Goal: Information Seeking & Learning: Find contact information

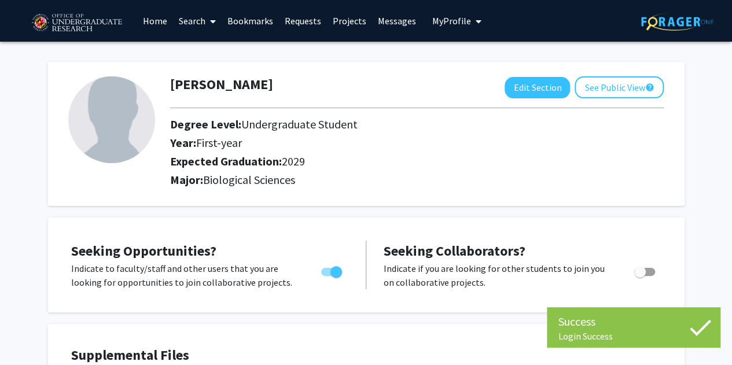
click at [192, 9] on link "Search" at bounding box center [197, 21] width 49 height 41
click at [199, 45] on span "Faculty/Staff" at bounding box center [215, 53] width 85 height 23
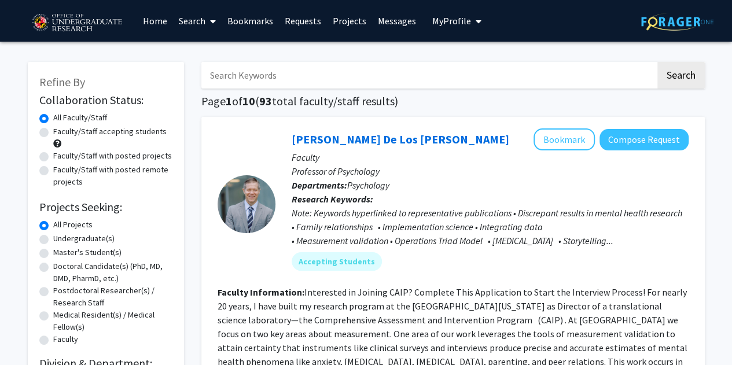
click at [137, 133] on label "Faculty/Staff accepting students" at bounding box center [109, 132] width 113 height 12
click at [61, 133] on input "Faculty/Staff accepting students" at bounding box center [57, 130] width 8 height 8
radio input "true"
click at [138, 162] on label "Faculty/Staff with posted projects" at bounding box center [112, 156] width 119 height 12
click at [61, 157] on input "Faculty/Staff with posted projects" at bounding box center [57, 154] width 8 height 8
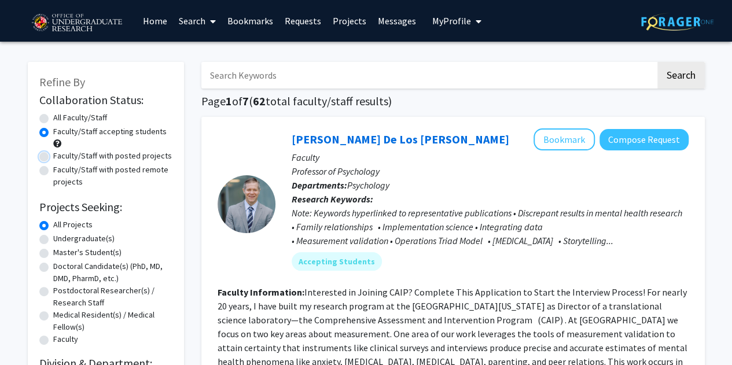
radio input "true"
click at [135, 138] on div "Faculty/Staff accepting students" at bounding box center [105, 138] width 133 height 24
click at [141, 135] on label "Faculty/Staff accepting students" at bounding box center [109, 132] width 113 height 12
click at [61, 133] on input "Faculty/Staff accepting students" at bounding box center [57, 130] width 8 height 8
radio input "true"
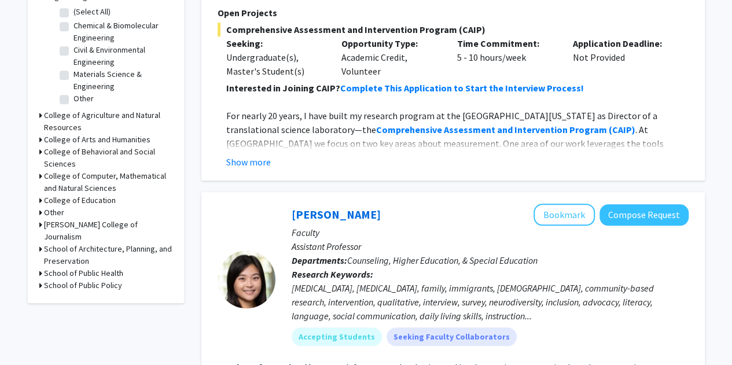
scroll to position [394, 0]
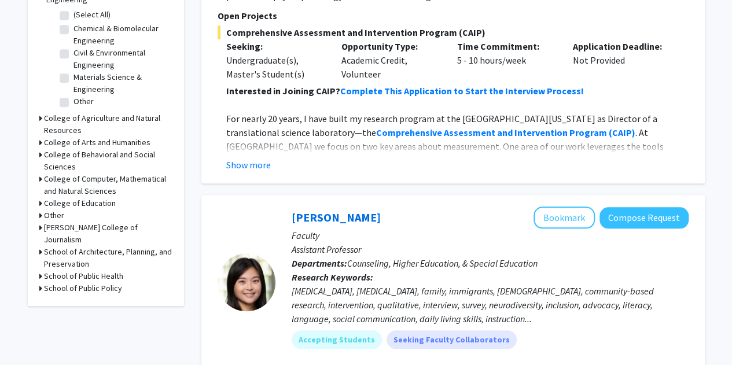
click at [122, 270] on h3 "School of Public Health" at bounding box center [83, 276] width 79 height 12
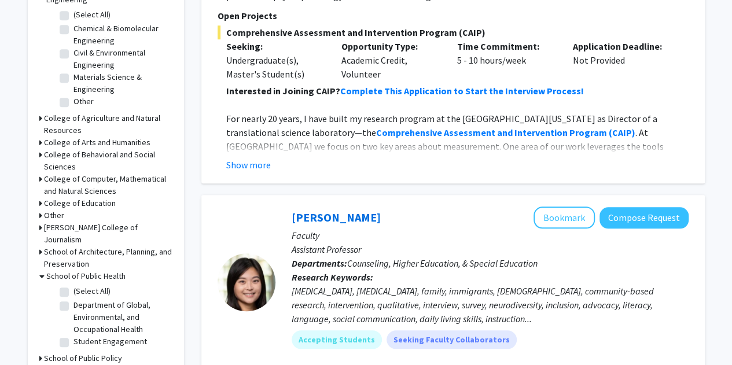
click at [108, 270] on h3 "School of Public Health" at bounding box center [85, 276] width 79 height 12
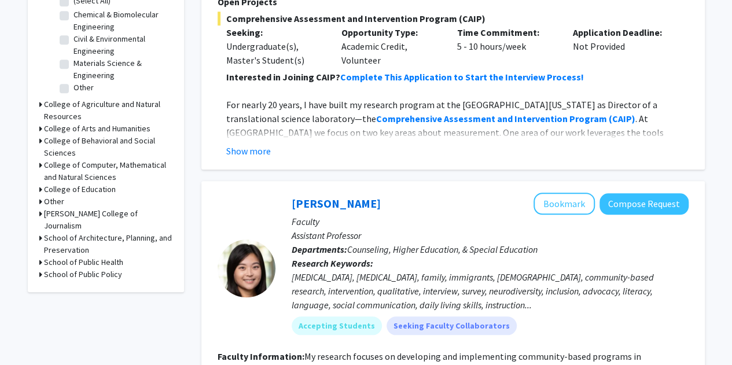
scroll to position [409, 0]
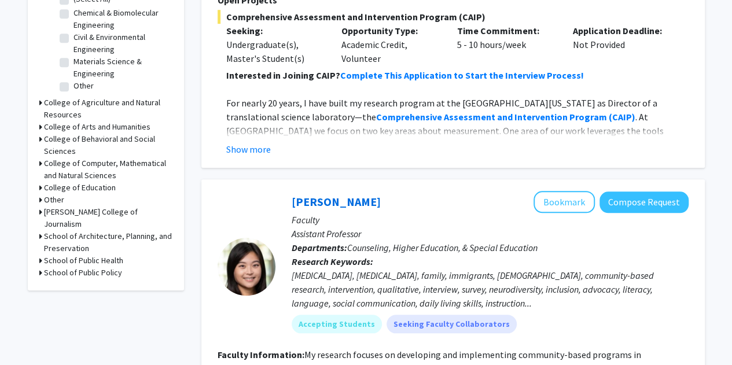
click at [65, 255] on h3 "School of Public Health" at bounding box center [83, 261] width 79 height 12
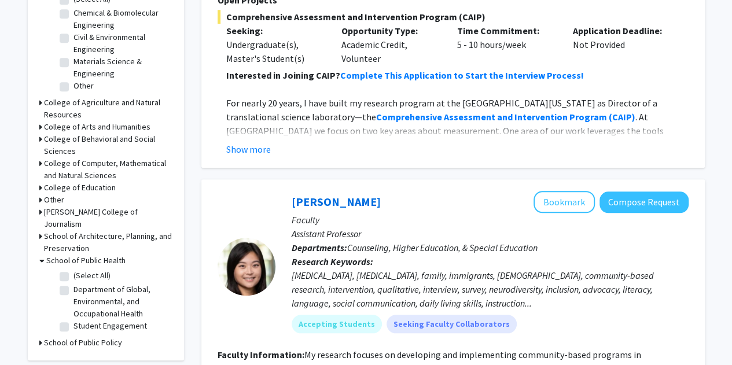
click at [74, 270] on label "(Select All)" at bounding box center [92, 276] width 37 height 12
click at [74, 270] on input "(Select All)" at bounding box center [78, 274] width 8 height 8
checkbox input "true"
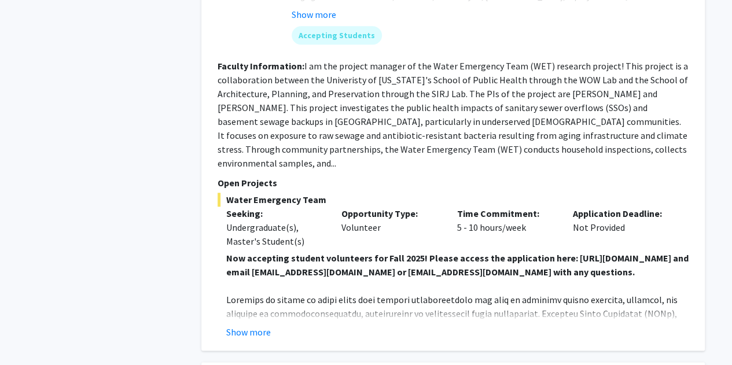
scroll to position [620, 0]
click at [258, 330] on button "Show more" at bounding box center [248, 332] width 45 height 14
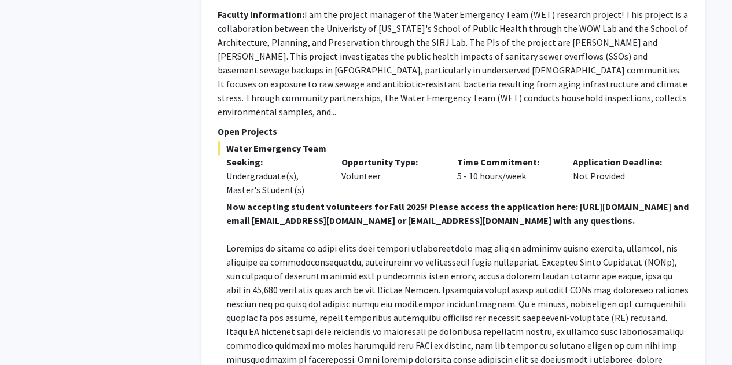
scroll to position [672, 0]
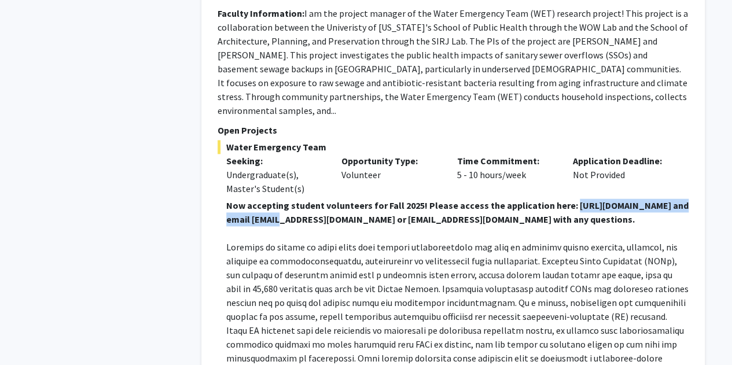
drag, startPoint x: 248, startPoint y: 219, endPoint x: 405, endPoint y: 219, distance: 156.9
click at [405, 219] on strong "Now accepting student volunteers for Fall 2025! Please access the application h…" at bounding box center [457, 212] width 463 height 25
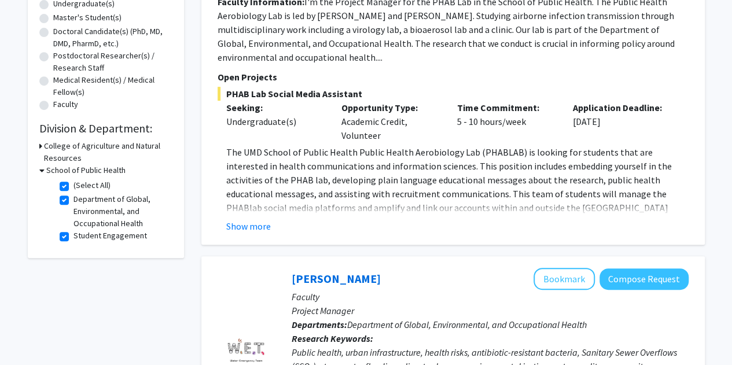
scroll to position [251, 0]
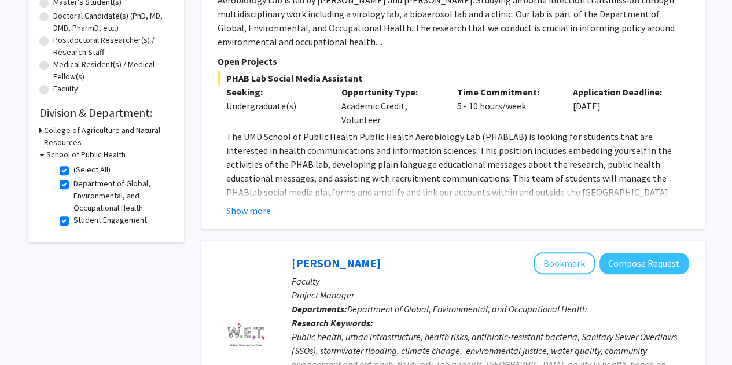
click at [62, 139] on h3 "College of Agriculture and Natural Resources" at bounding box center [108, 136] width 129 height 24
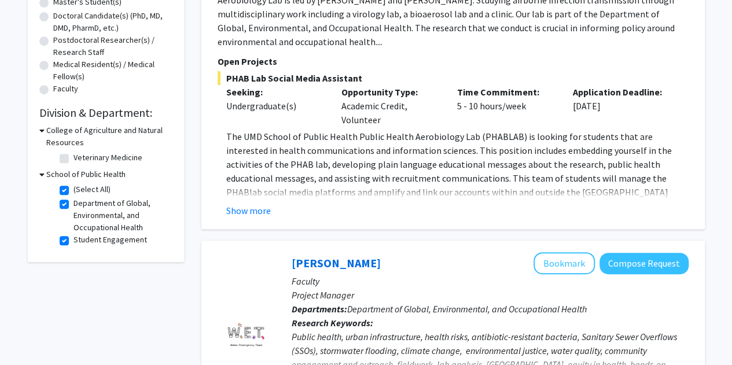
click at [68, 159] on fg-checkbox "Veterinary Medicine Veterinary Medicine" at bounding box center [115, 159] width 110 height 14
click at [56, 160] on div "College of Agriculture and Natural Resources Veterinary Medicine Veterinary Med…" at bounding box center [105, 146] width 133 height 44
click at [74, 160] on label "Veterinary Medicine" at bounding box center [108, 158] width 69 height 12
click at [74, 159] on input "Veterinary Medicine" at bounding box center [78, 156] width 8 height 8
checkbox input "true"
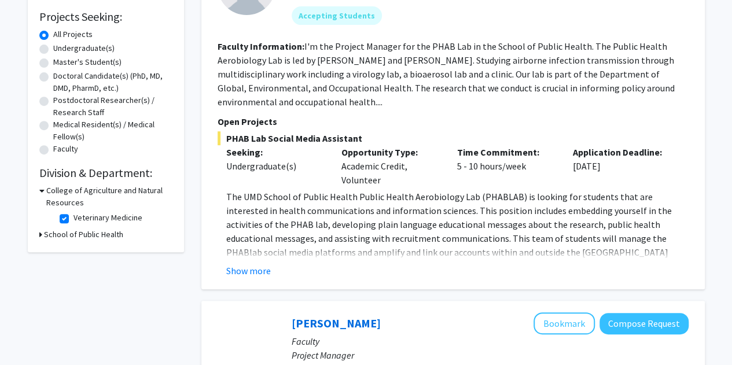
scroll to position [191, 0]
click at [53, 233] on h3 "School of Public Health" at bounding box center [83, 234] width 79 height 12
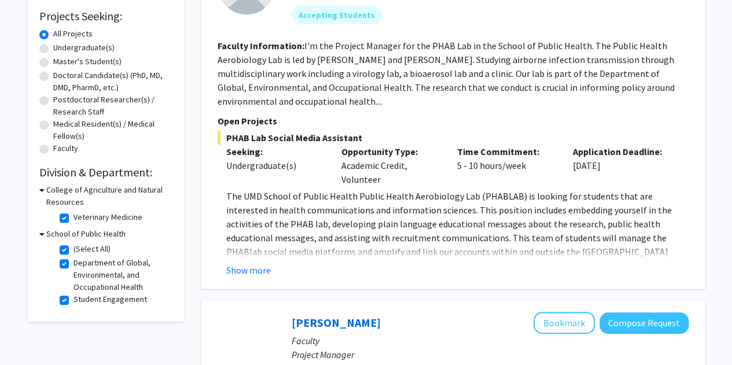
click at [74, 251] on label "(Select All)" at bounding box center [92, 249] width 37 height 12
click at [74, 251] on input "(Select All)" at bounding box center [78, 247] width 8 height 8
checkbox input "false"
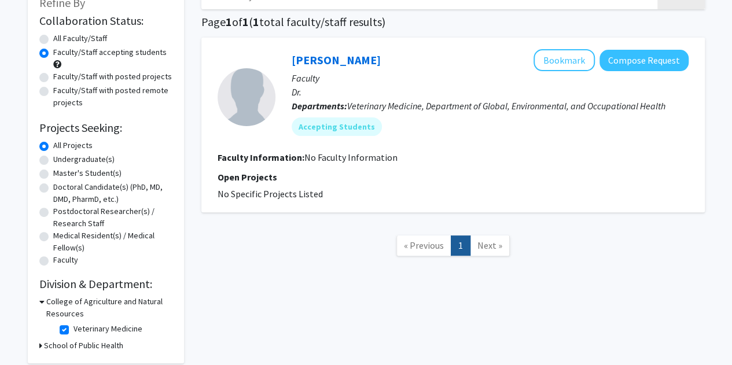
scroll to position [78, 0]
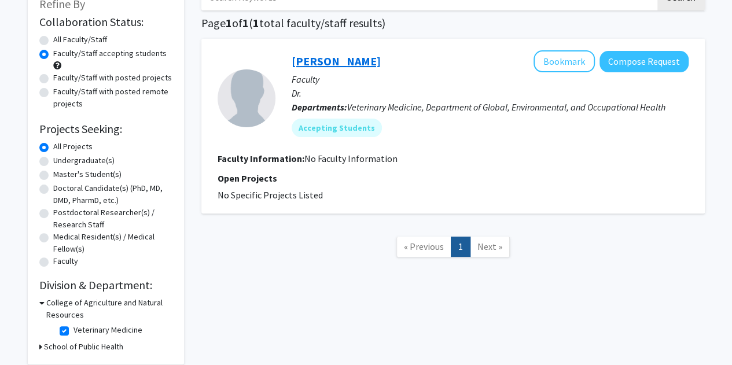
click at [348, 63] on link "Kristen Coleman" at bounding box center [336, 61] width 89 height 14
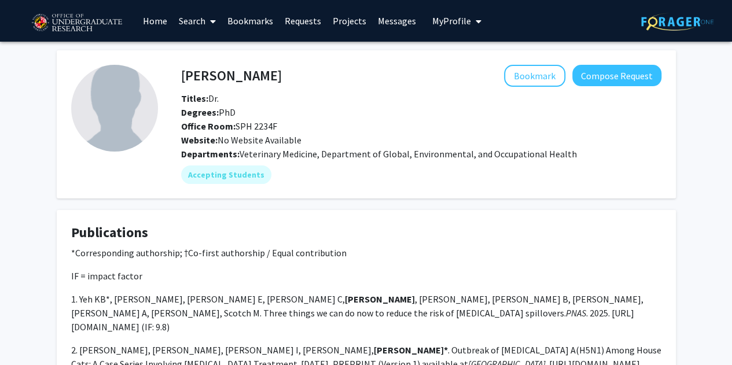
click at [277, 75] on h4 "Kristen Coleman" at bounding box center [231, 75] width 101 height 21
copy h4 "Kristen Coleman"
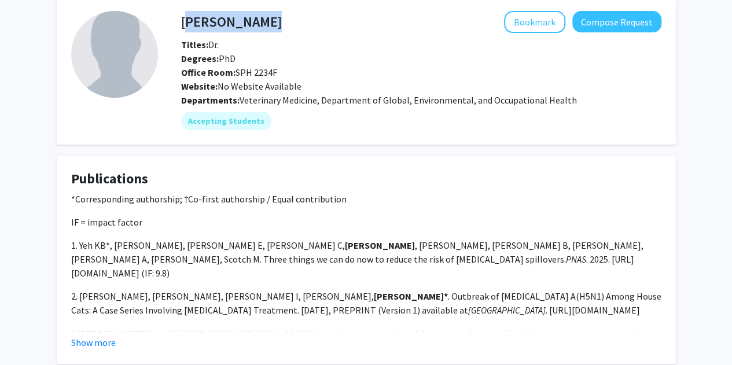
scroll to position [54, 0]
